Goal: Find specific page/section

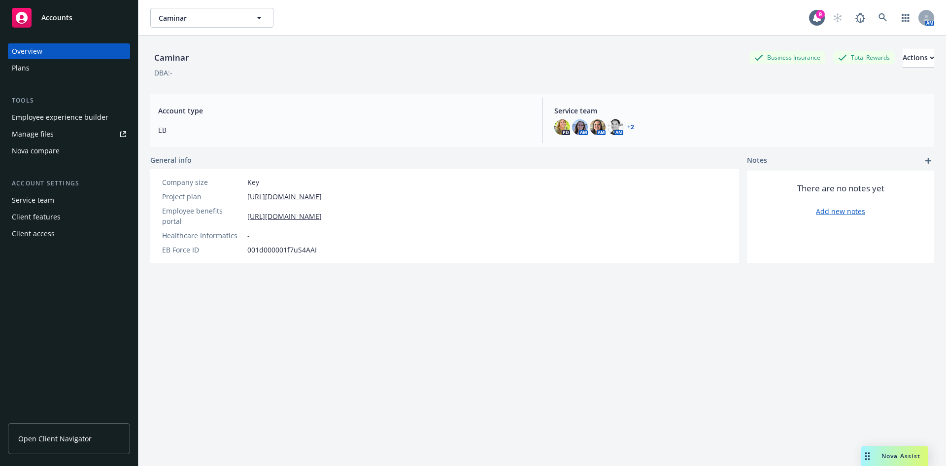
click at [348, 325] on div "Caminar Business Insurance Total Rewards Actions DBA: - Account type EB Service…" at bounding box center [542, 263] width 784 height 454
